Goal: Information Seeking & Learning: Learn about a topic

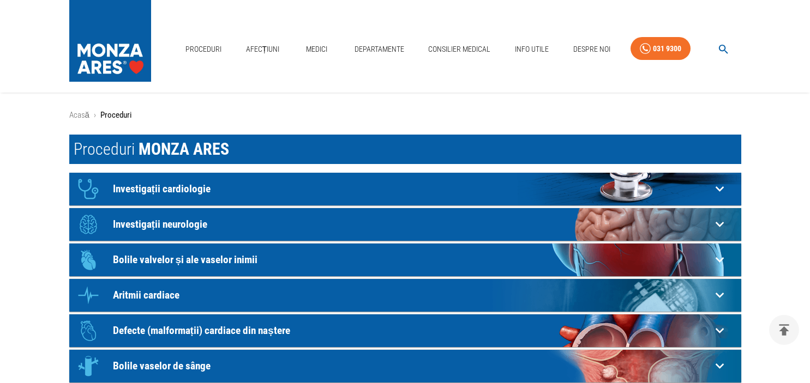
scroll to position [115, 0]
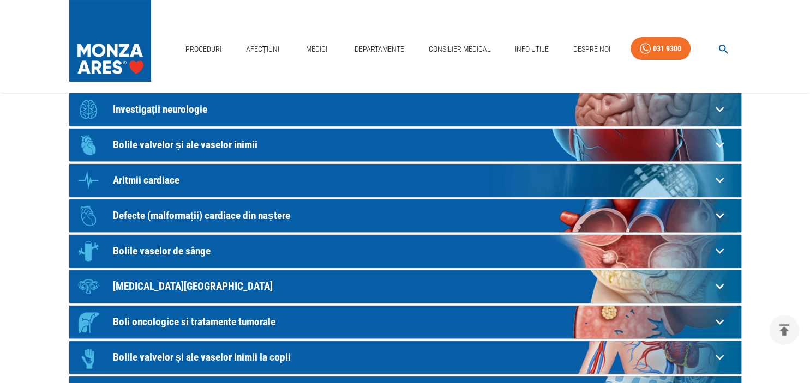
click at [720, 180] on icon at bounding box center [719, 180] width 17 height 17
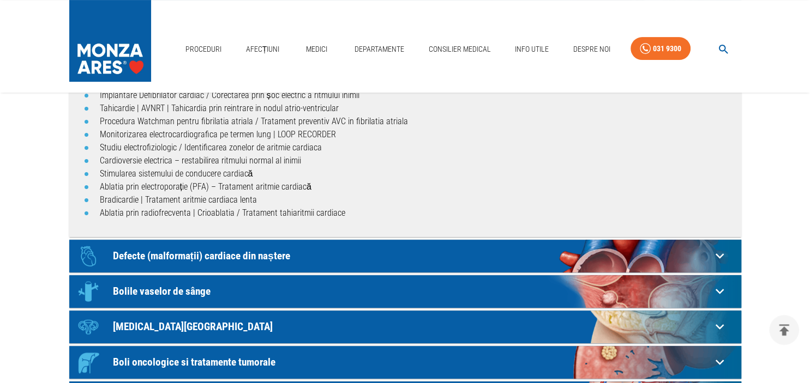
scroll to position [269, 0]
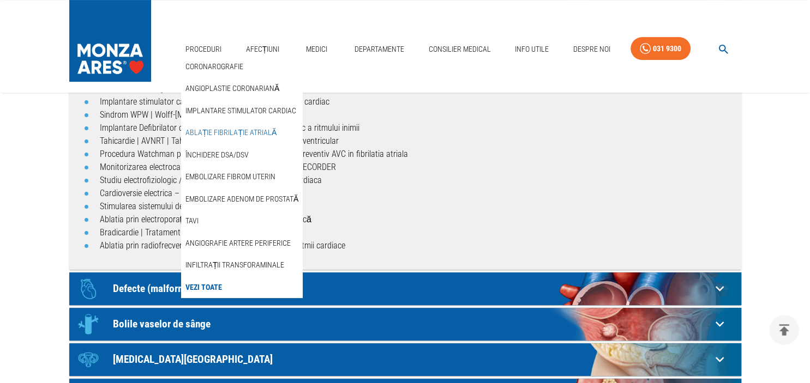
click at [211, 131] on link "Ablație fibrilație atrială" at bounding box center [230, 133] width 95 height 18
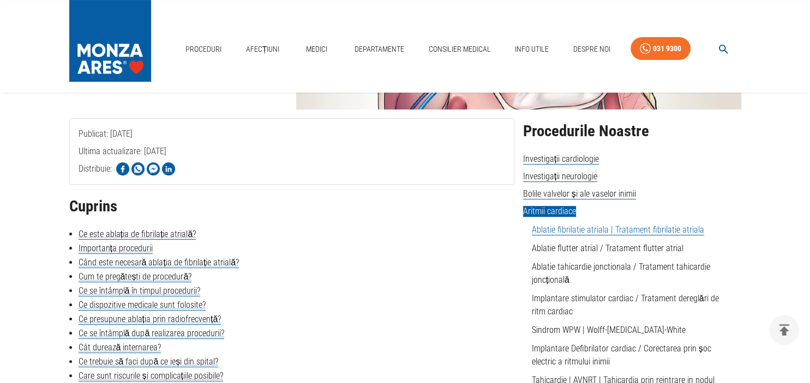
scroll to position [230, 0]
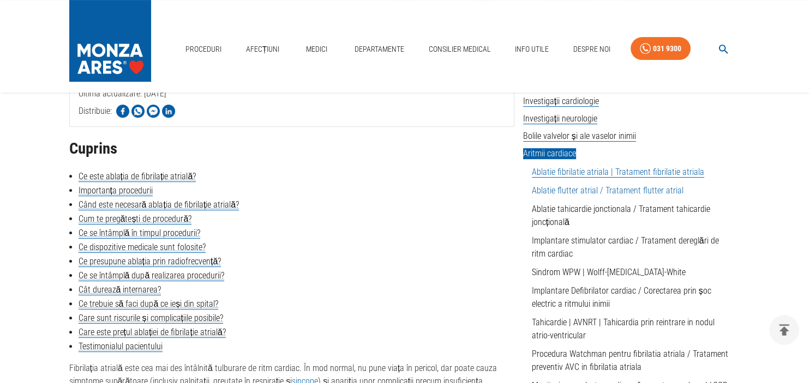
click at [550, 189] on link "Ablatie flutter atrial / Tratament flutter atrial" at bounding box center [608, 190] width 152 height 10
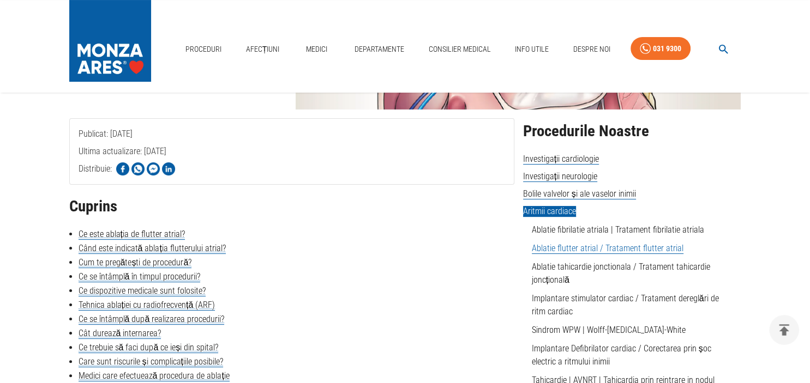
scroll to position [230, 0]
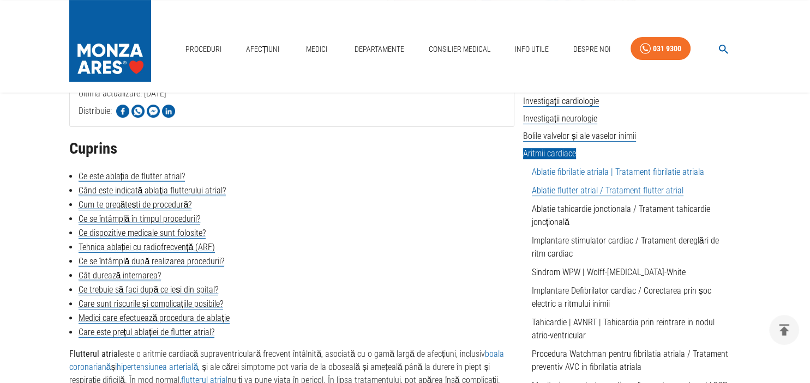
click at [545, 173] on link "Ablatie fibrilatie atriala | Tratament fibrilatie atriala" at bounding box center [618, 172] width 172 height 10
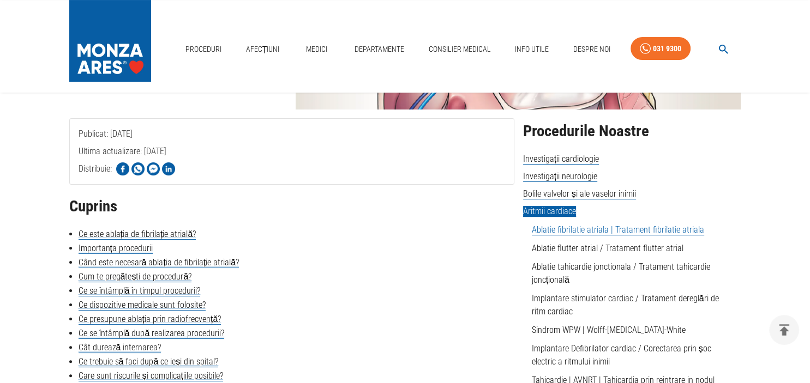
scroll to position [288, 0]
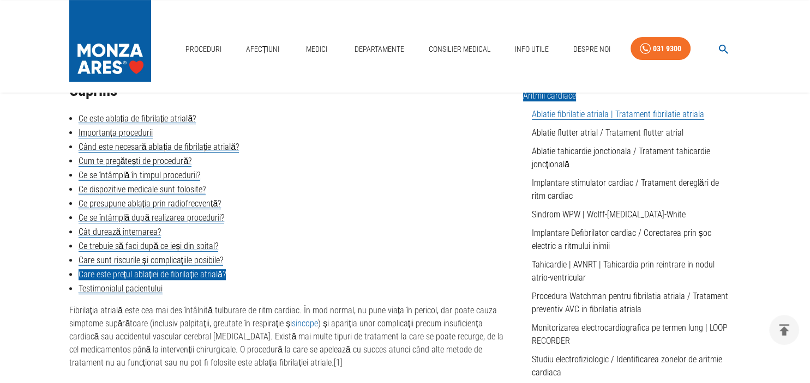
click at [145, 278] on link "Care este prețul ablației de fibrilație atrială?" at bounding box center [152, 274] width 147 height 11
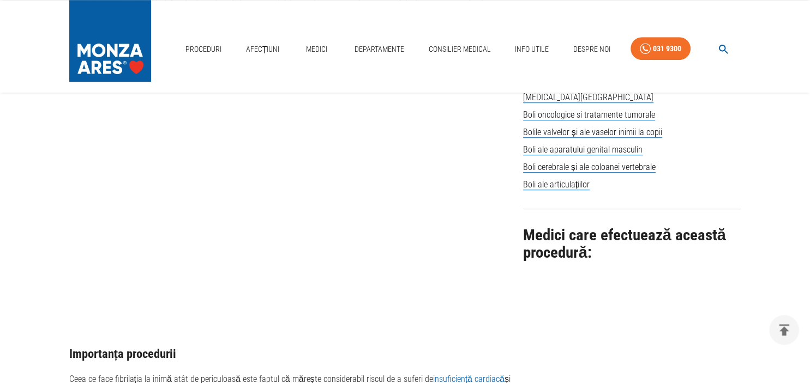
scroll to position [756, 0]
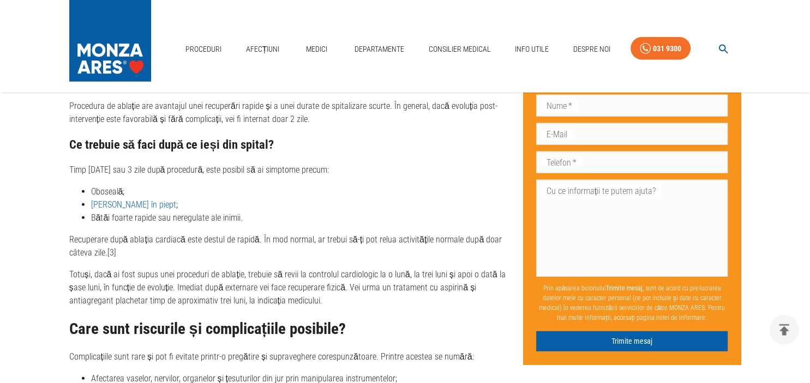
scroll to position [2714, 0]
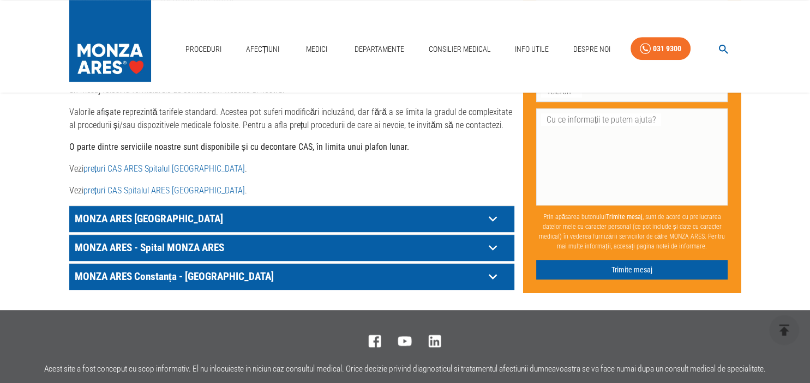
scroll to position [576, 0]
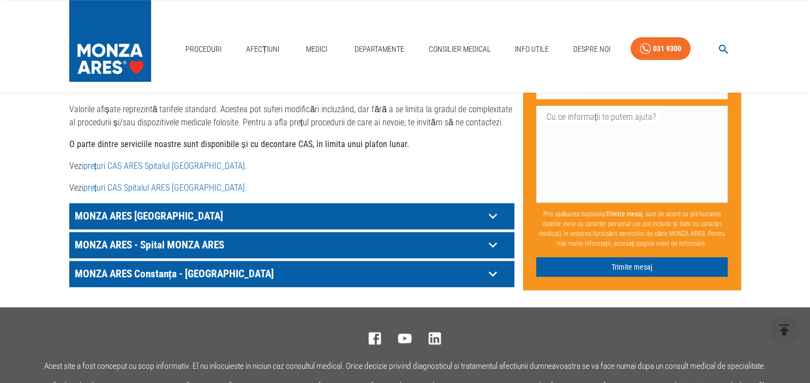
click at [291, 208] on p "MONZA ARES [GEOGRAPHIC_DATA]" at bounding box center [278, 216] width 412 height 17
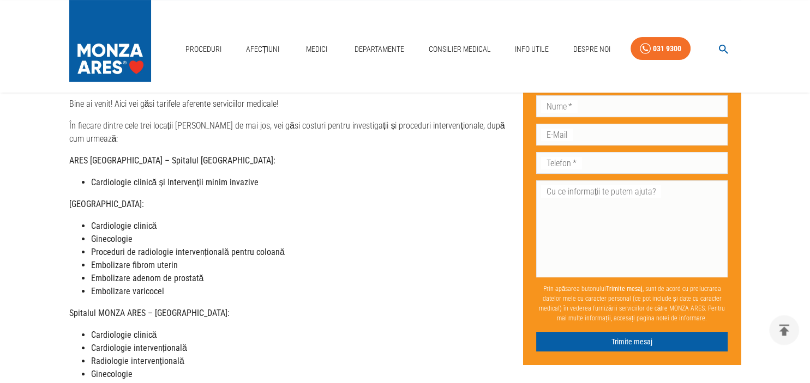
scroll to position [0, 0]
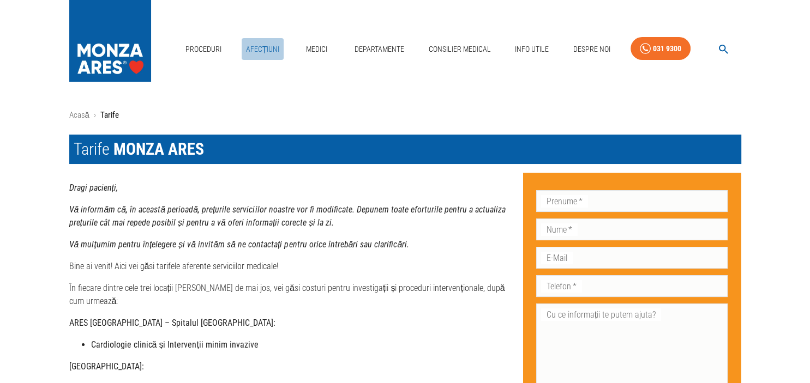
click at [263, 45] on link "Afecțiuni" at bounding box center [263, 49] width 43 height 22
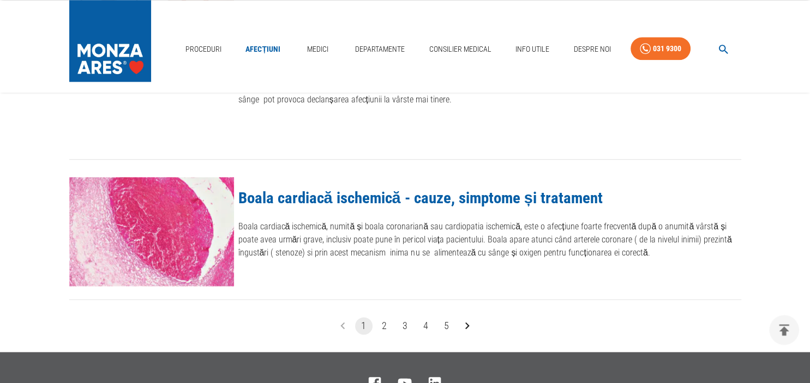
scroll to position [1267, 0]
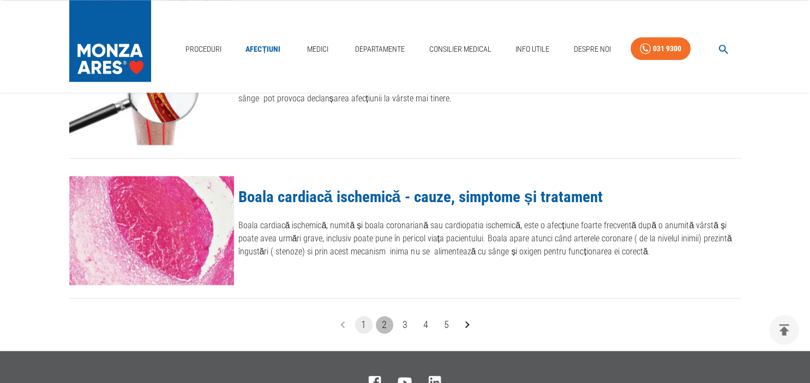
click at [385, 322] on button "2" at bounding box center [384, 324] width 17 height 17
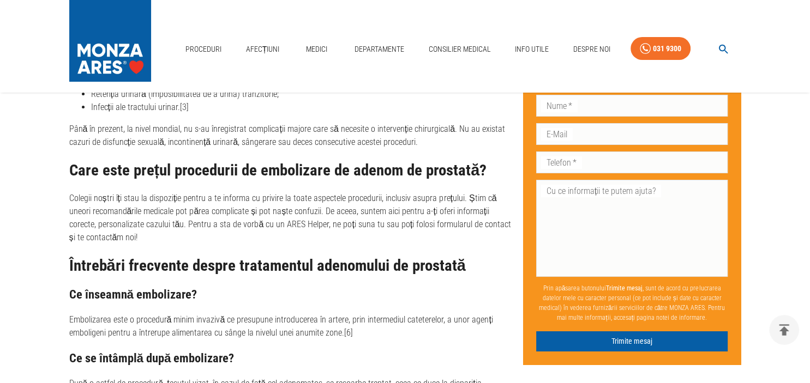
scroll to position [3915, 0]
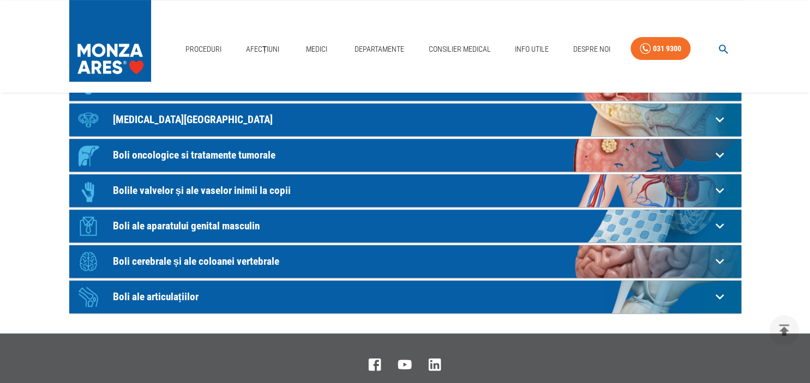
scroll to position [288, 0]
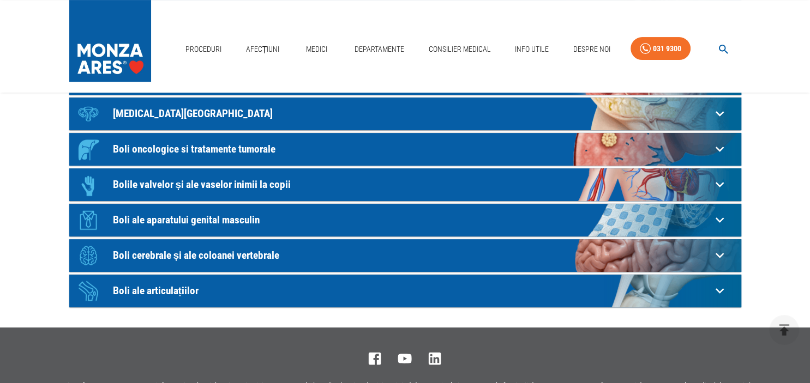
click at [173, 289] on p "Boli ale articulațiilor" at bounding box center [412, 290] width 598 height 11
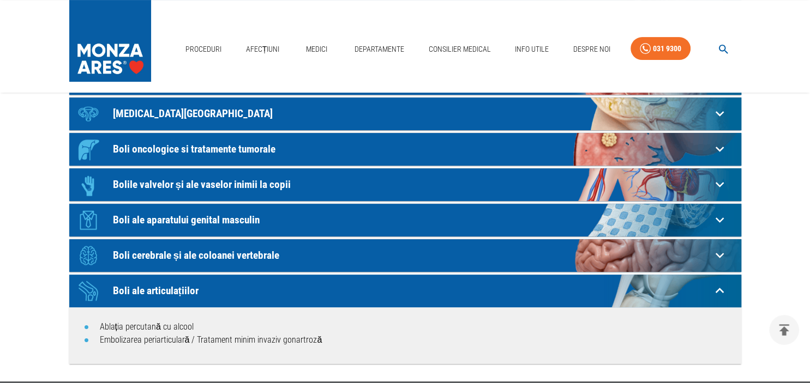
click at [193, 255] on p "Boli cerebrale și ale coloanei vertebrale" at bounding box center [412, 255] width 598 height 11
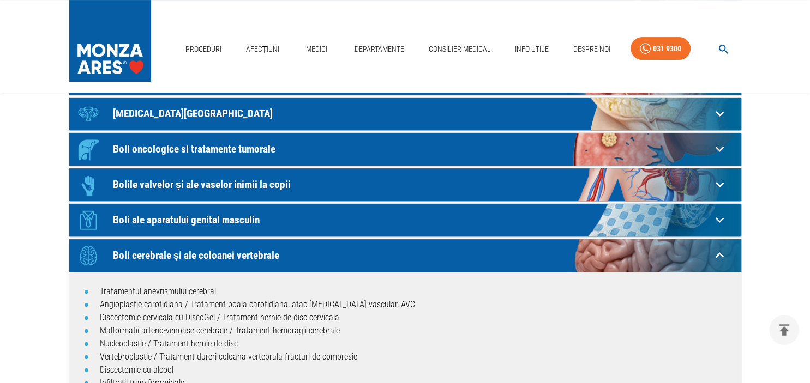
click at [228, 182] on p "Bolile valvelor și ale vaselor inimii la copii" at bounding box center [412, 184] width 598 height 11
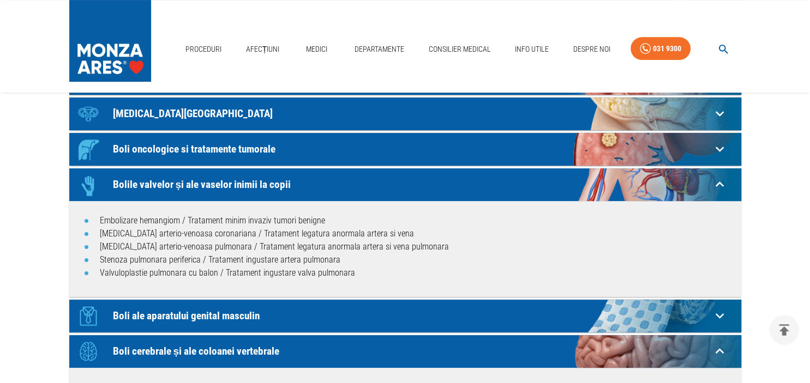
click at [215, 142] on div "Icon Boli oncologice si tratamente tumorale" at bounding box center [391, 149] width 639 height 33
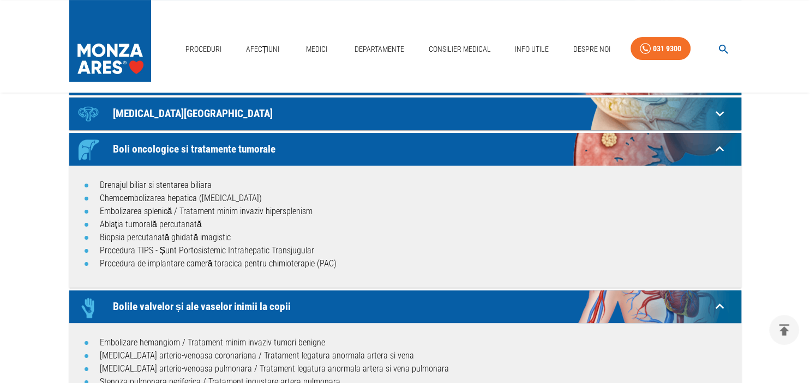
click at [198, 116] on p "Fibroid Center" at bounding box center [412, 113] width 598 height 11
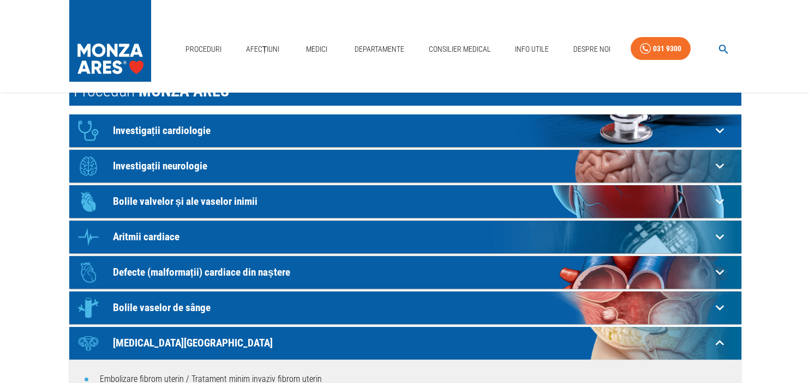
scroll to position [57, 0]
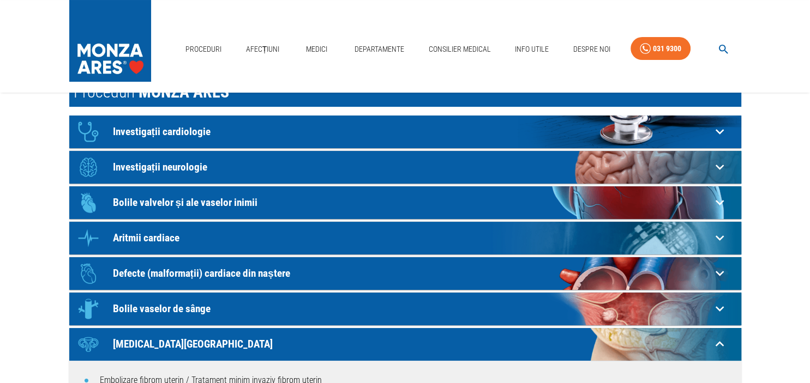
click at [177, 201] on p "Bolile valvelor și ale vaselor inimii" at bounding box center [412, 202] width 598 height 11
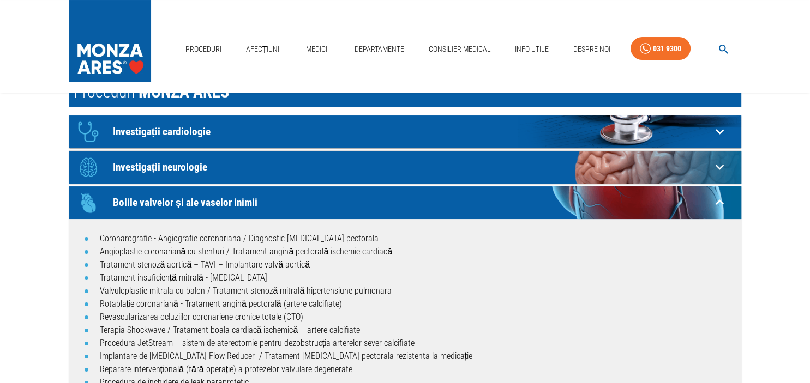
click at [192, 165] on p "Investigații neurologie" at bounding box center [412, 166] width 598 height 11
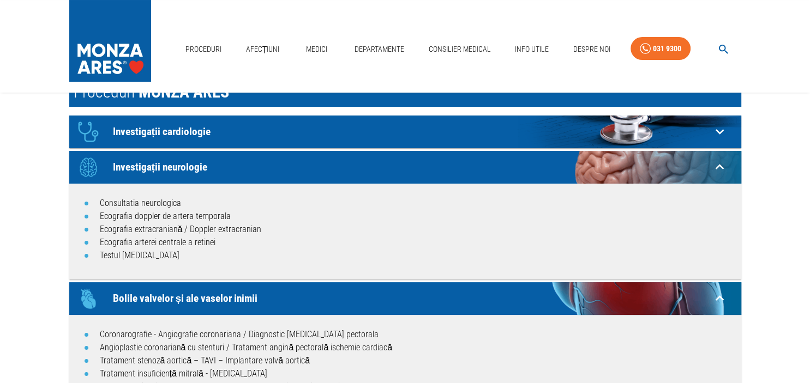
click at [184, 134] on p "Investigații cardiologie" at bounding box center [412, 131] width 598 height 11
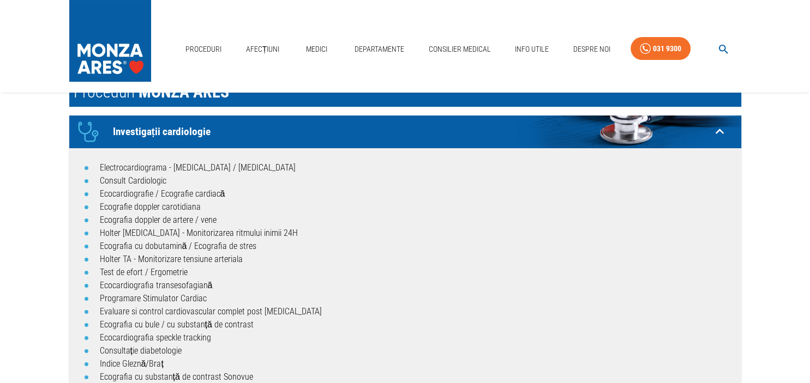
scroll to position [0, 0]
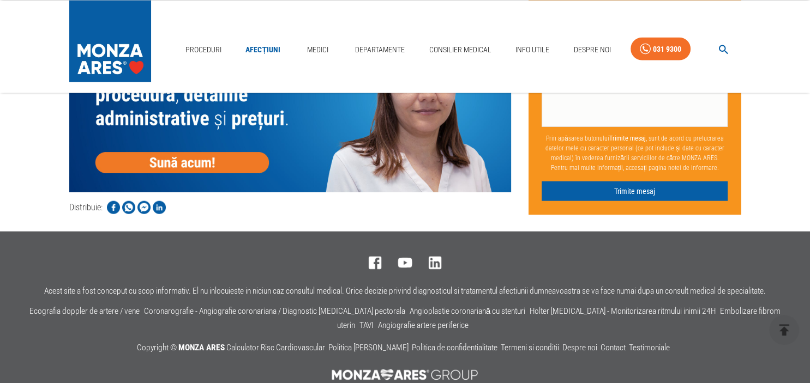
scroll to position [2514, 0]
